Goal: Entertainment & Leisure: Consume media (video, audio)

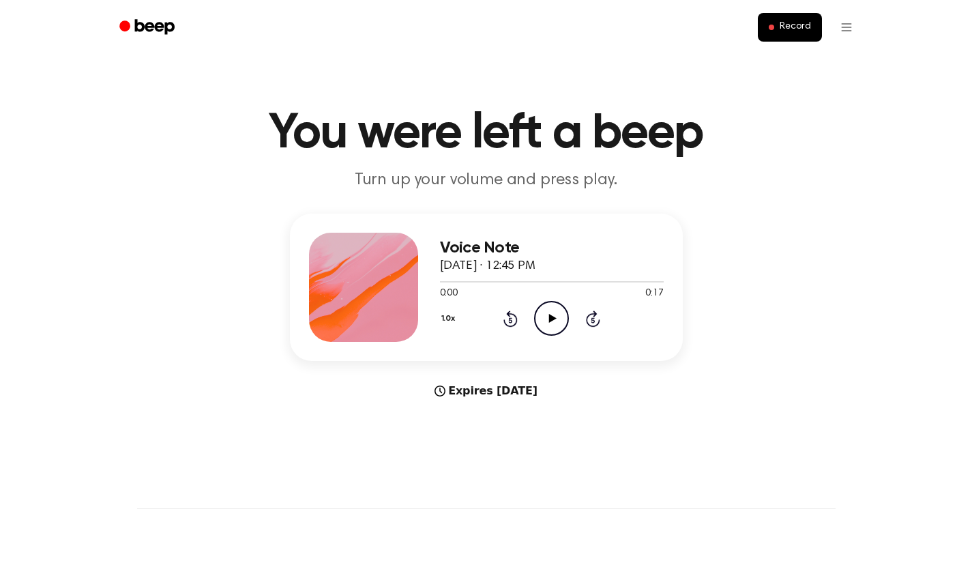
click at [554, 327] on icon "Play Audio" at bounding box center [551, 318] width 35 height 35
click at [558, 313] on icon "Play Audio" at bounding box center [551, 318] width 35 height 35
click at [558, 313] on icon "Pause Audio" at bounding box center [551, 318] width 35 height 35
click at [554, 316] on icon "Play Audio" at bounding box center [551, 318] width 35 height 35
click at [560, 312] on icon "Play Audio" at bounding box center [551, 318] width 35 height 35
